Goal: Use online tool/utility

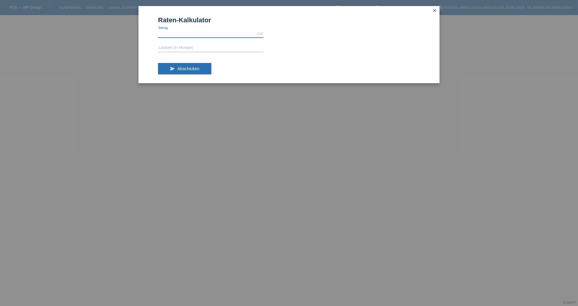
click at [173, 35] on input "text" at bounding box center [210, 34] width 105 height 8
type input "1698.00"
click at [168, 47] on input "text" at bounding box center [210, 48] width 105 height 8
type input "6"
click at [200, 67] on button "send Abschicken" at bounding box center [184, 68] width 53 height 11
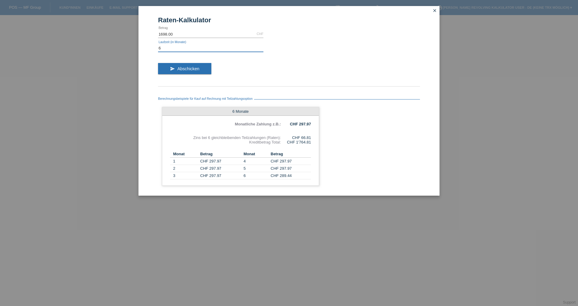
drag, startPoint x: 167, startPoint y: 47, endPoint x: 149, endPoint y: 50, distance: 18.0
click at [150, 50] on div "Raten-Kalkulator 1698.00 CHF error [GEOGRAPHIC_DATA] 6 error Laufzeit (in Monat…" at bounding box center [289, 100] width 301 height 189
click at [176, 68] on button "send Abschicken" at bounding box center [184, 68] width 53 height 11
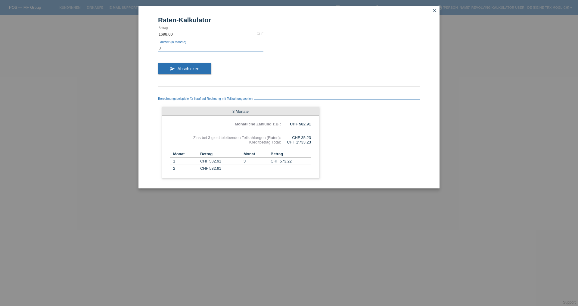
drag, startPoint x: 169, startPoint y: 48, endPoint x: 145, endPoint y: 46, distance: 24.1
click at [145, 46] on div "Raten-Kalkulator 1698.00 CHF error [GEOGRAPHIC_DATA] 3 error Laufzeit (in Monat…" at bounding box center [289, 97] width 301 height 182
type input "9"
click at [180, 71] on button "send Abschicken" at bounding box center [184, 68] width 53 height 11
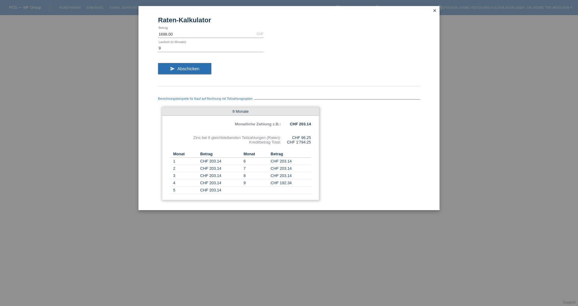
drag, startPoint x: 314, startPoint y: 165, endPoint x: 318, endPoint y: 162, distance: 4.7
click at [313, 164] on div "9 Monate Monatliche Zahlung z.B.: CHF 203.14 Zins bei 9 gleichbleibenden Teilza…" at bounding box center [240, 153] width 157 height 93
